Goal: Information Seeking & Learning: Learn about a topic

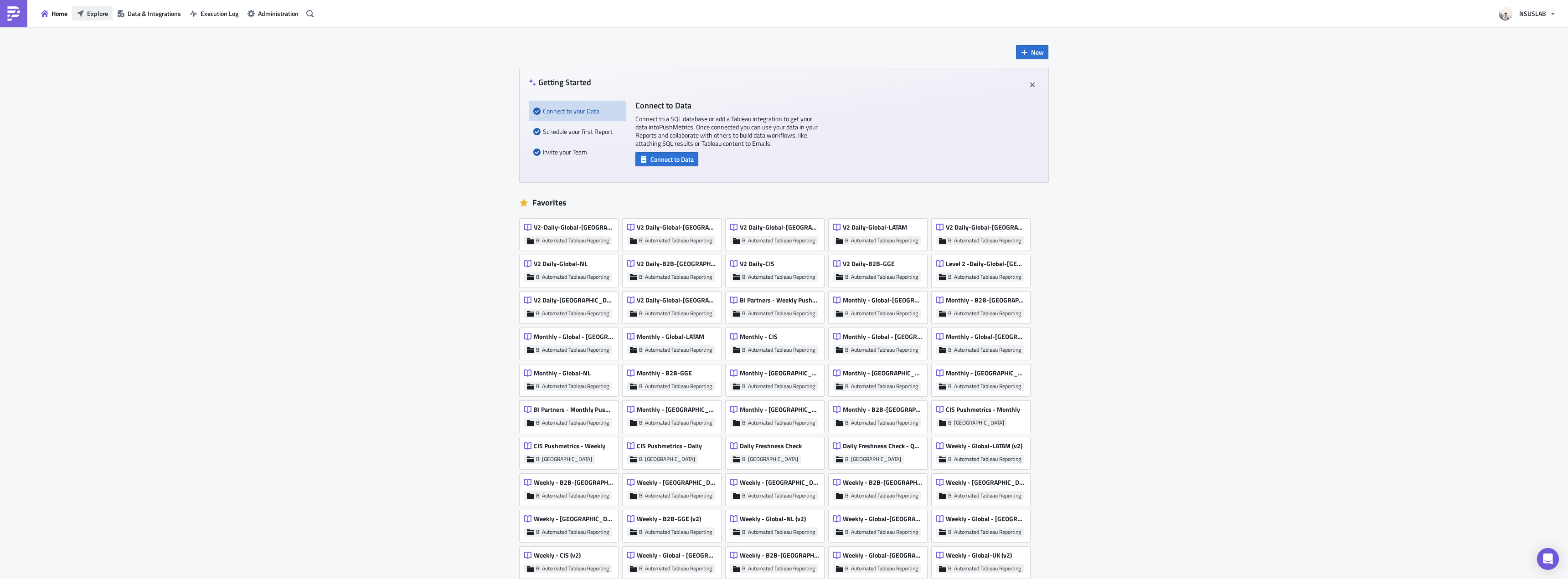
click at [91, 10] on span "Explore" at bounding box center [97, 13] width 21 height 10
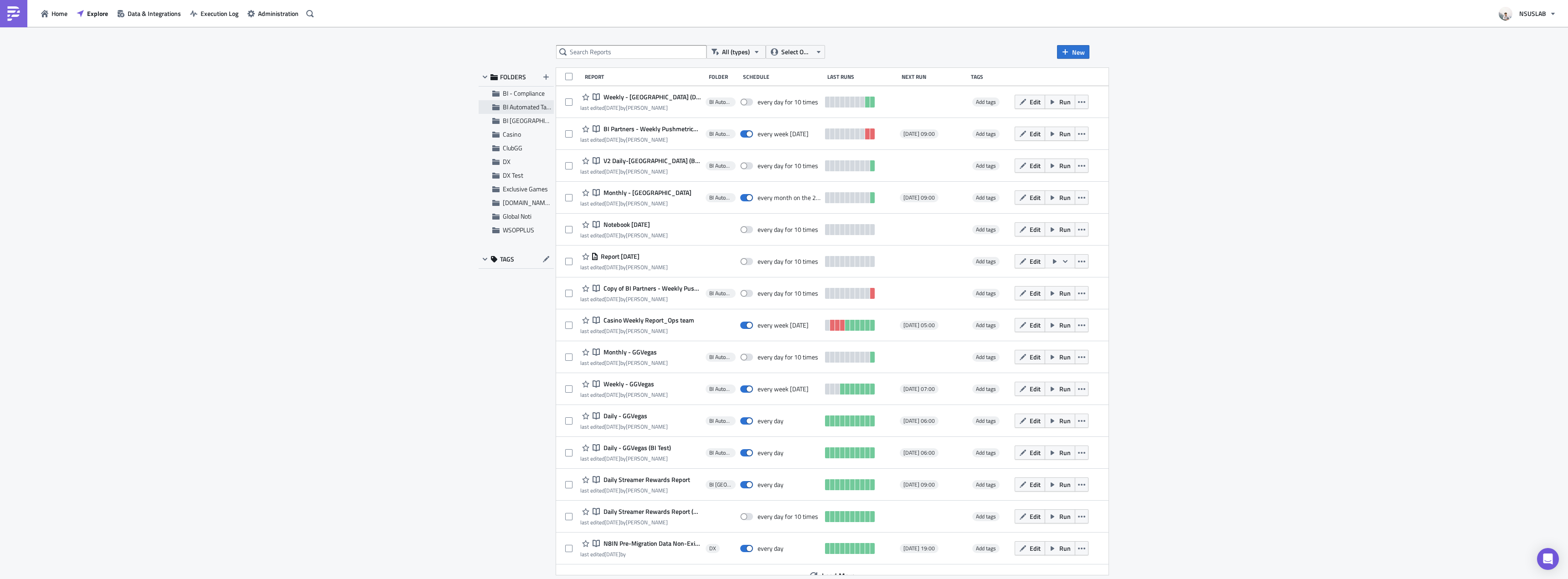
click at [520, 103] on span "BI Automated Tableau Reporting" at bounding box center [545, 107] width 86 height 10
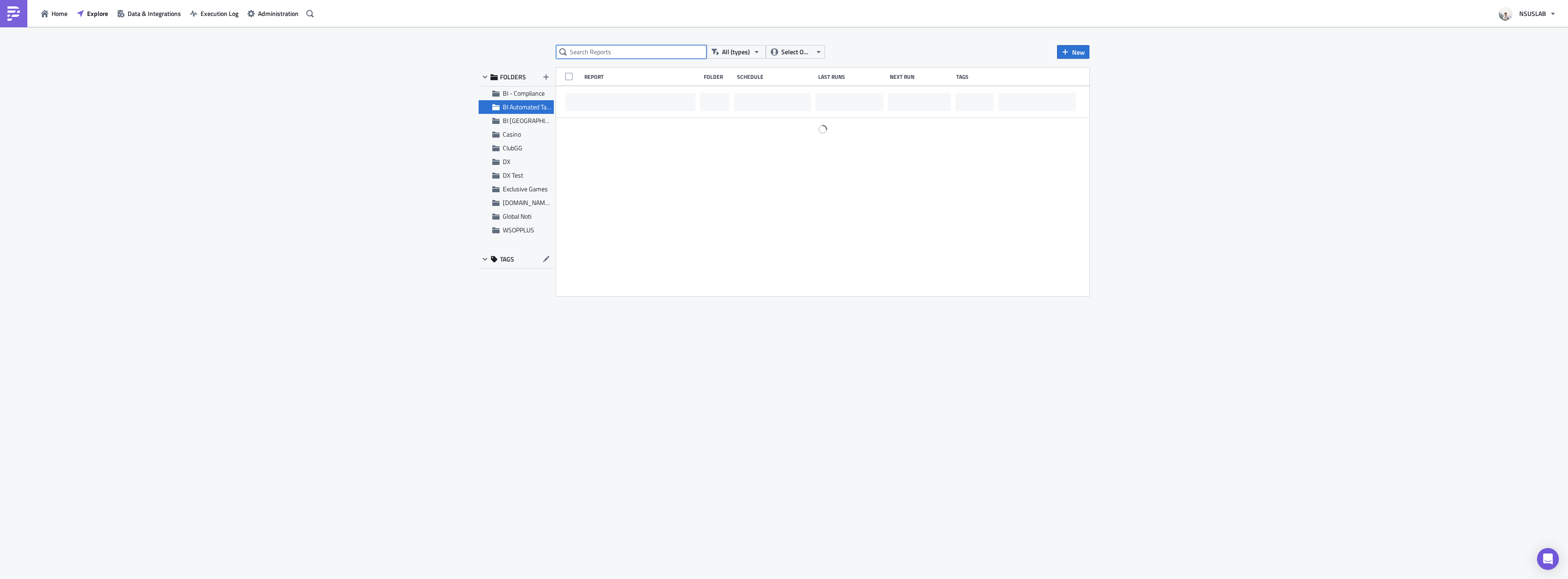
click at [607, 55] on input "text" at bounding box center [631, 52] width 150 height 13
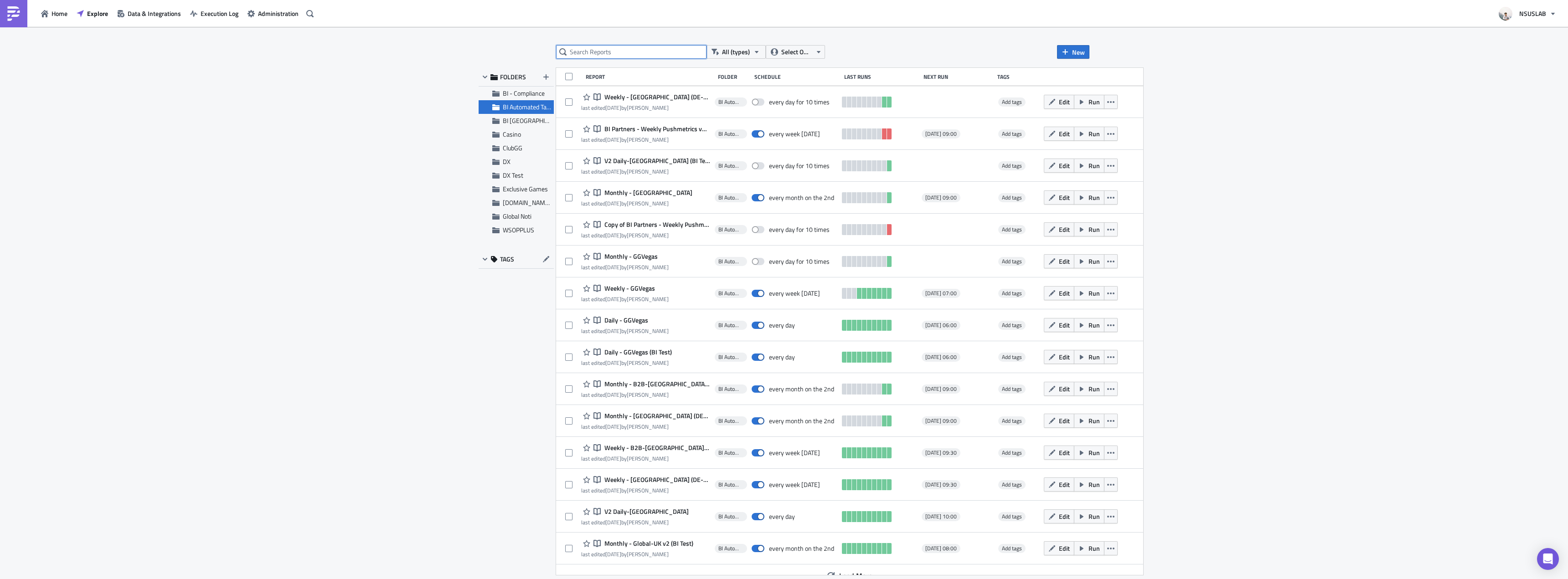
click at [607, 55] on input "text" at bounding box center [631, 52] width 150 height 13
click at [606, 55] on input "text" at bounding box center [631, 52] width 150 height 13
type input "weekly"
